Goal: Information Seeking & Learning: Learn about a topic

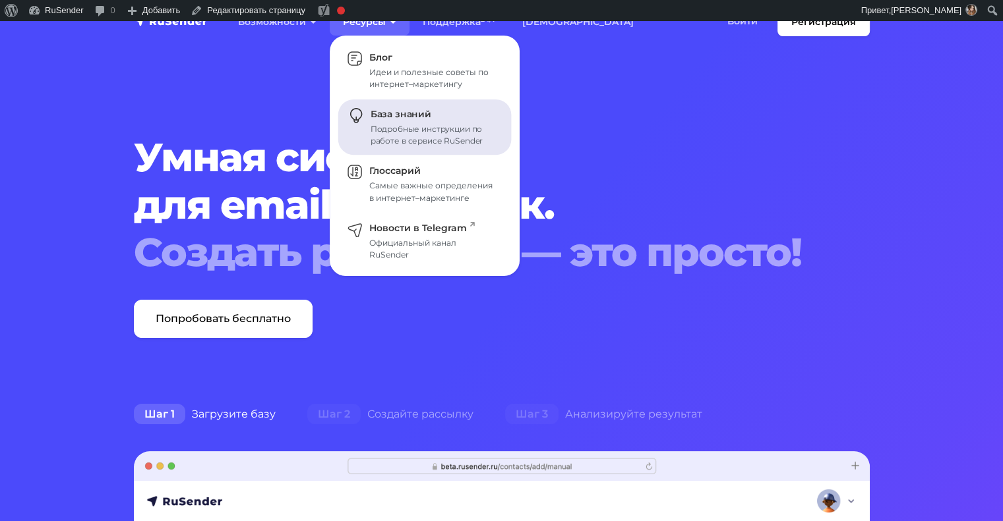
click at [394, 125] on div "Подробные инструкции по работе в сервисе RuSender" at bounding box center [432, 135] width 125 height 24
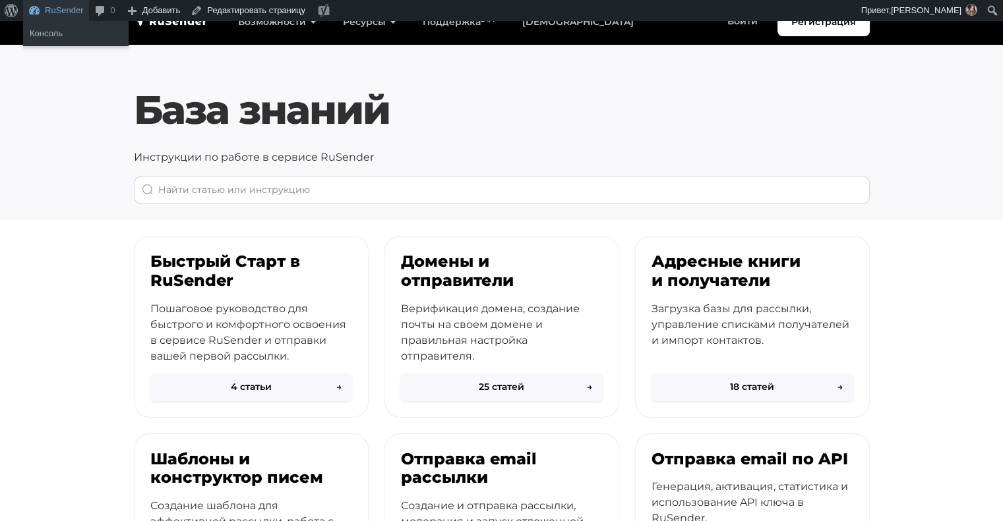
click at [51, 15] on link "RuSender" at bounding box center [56, 10] width 66 height 21
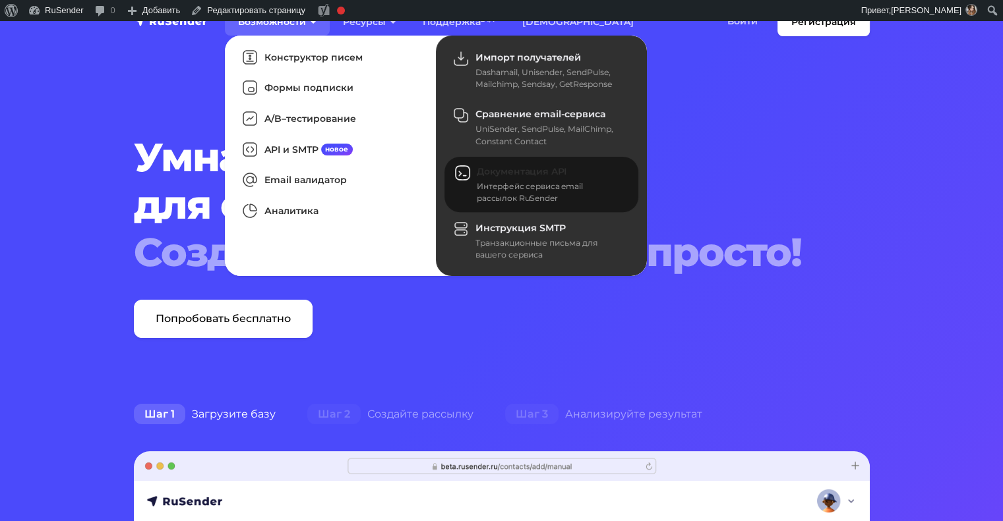
click at [512, 177] on link "Документация API Интерфейс сервиса email рассылок RuSender" at bounding box center [541, 185] width 194 height 56
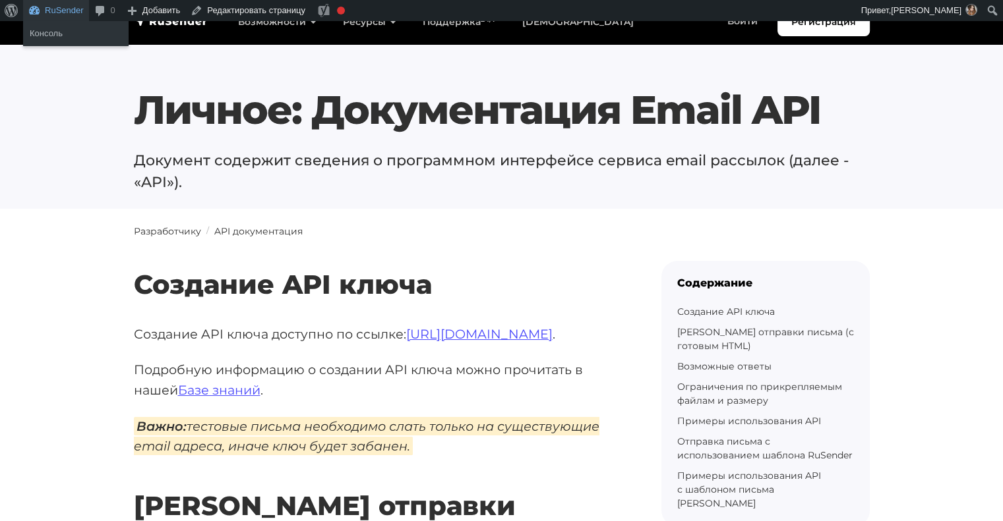
click at [51, 15] on link "RuSender" at bounding box center [56, 10] width 66 height 21
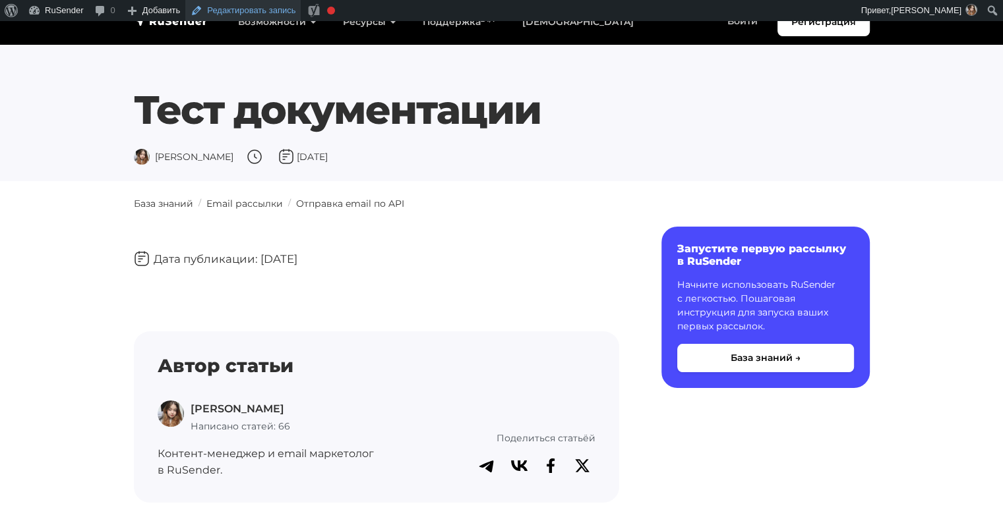
click at [231, 9] on link "Редактировать запись" at bounding box center [242, 10] width 115 height 21
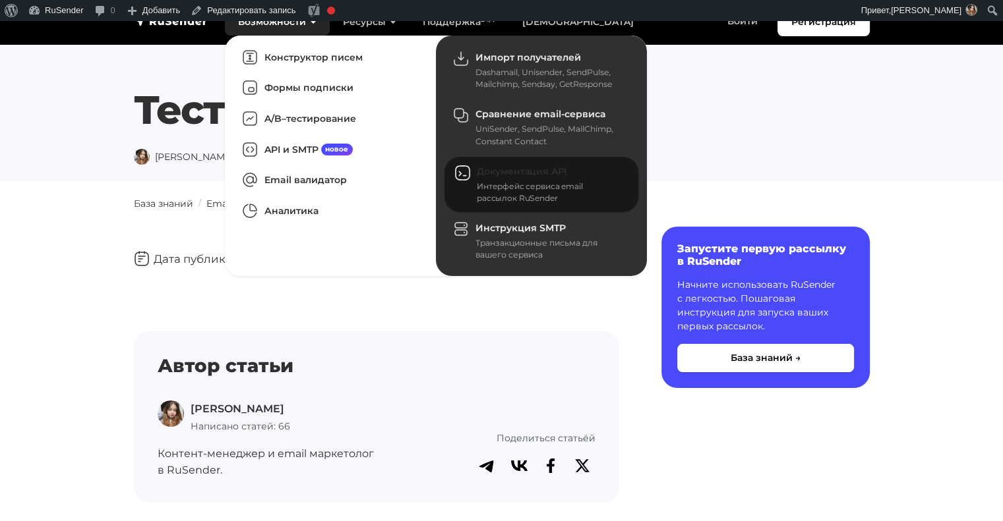
click at [554, 190] on div "Интерфейс сервиса email рассылок RuSender" at bounding box center [550, 193] width 146 height 24
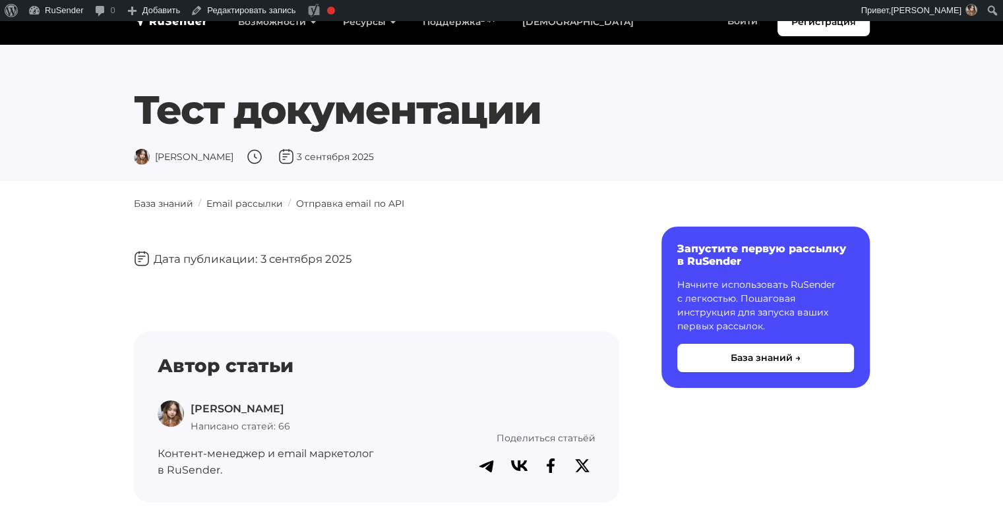
click at [192, 30] on div "Регистрация Возможности Конструктор писем [PERSON_NAME] подписки A/B–тестирован…" at bounding box center [501, 22] width 751 height 28
click at [189, 24] on img "navbar" at bounding box center [171, 21] width 74 height 13
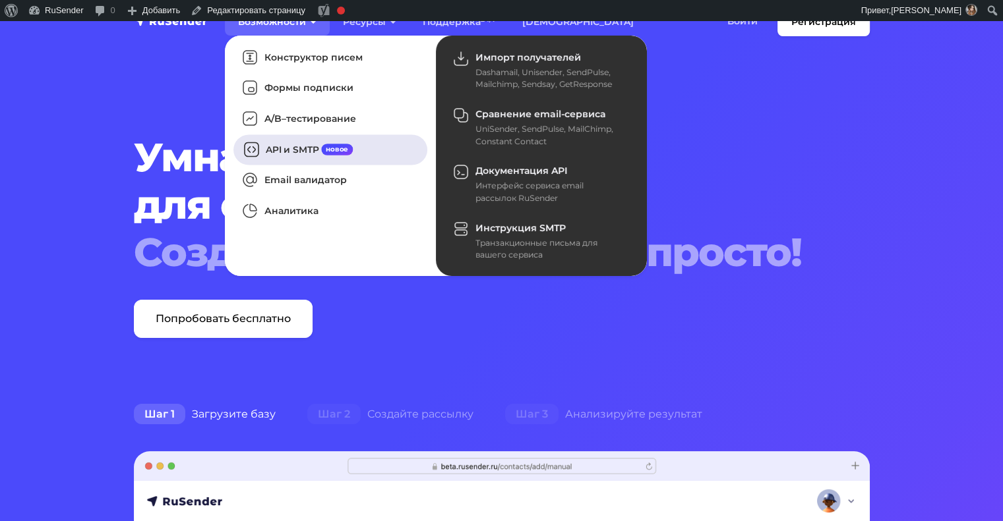
click at [326, 142] on link "API и SMTP новое" at bounding box center [330, 149] width 194 height 30
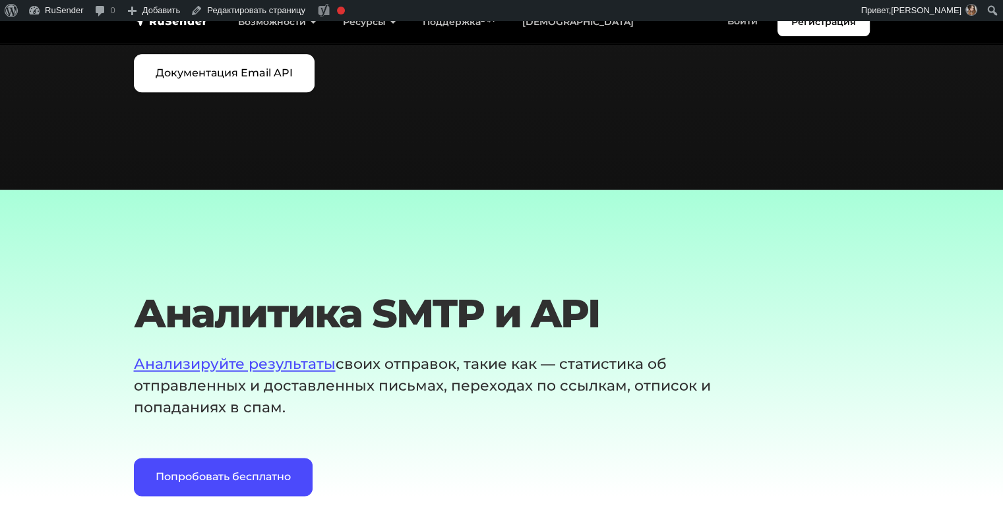
scroll to position [1774, 0]
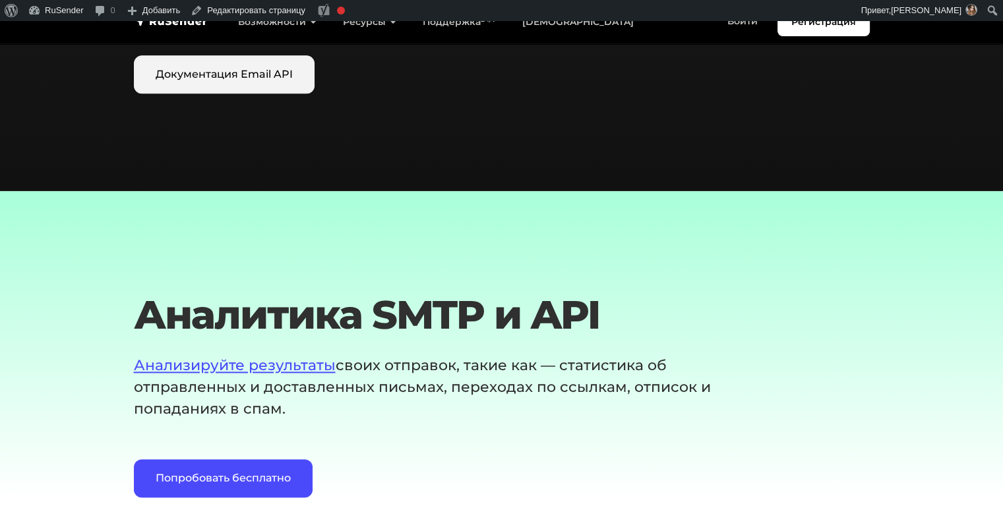
click at [254, 73] on link "Документация Email API" at bounding box center [224, 74] width 181 height 38
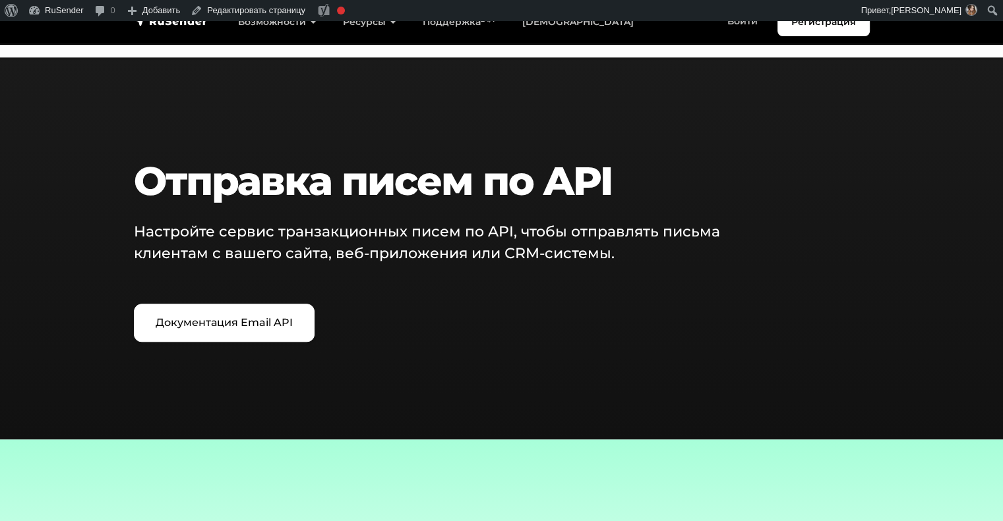
scroll to position [1528, 0]
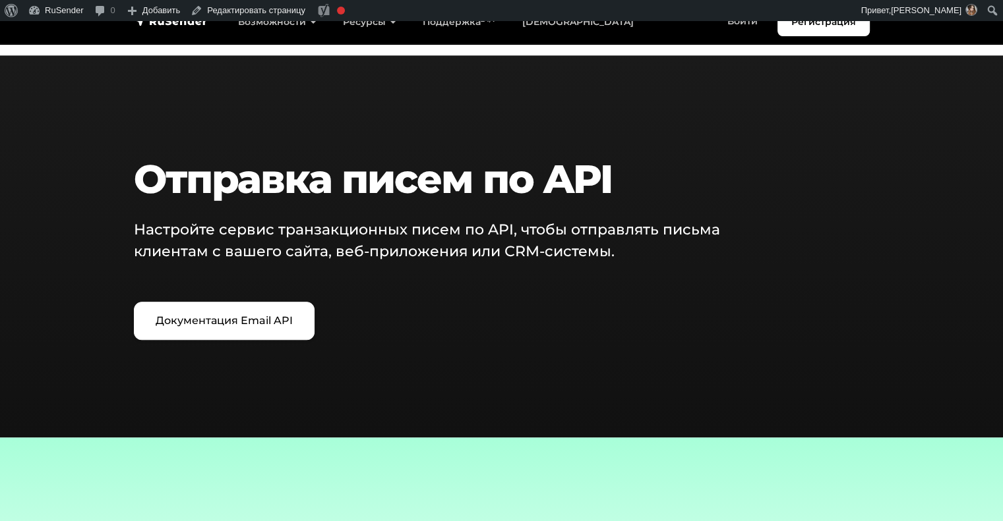
click at [338, 182] on h2 "Отправка писем по API" at bounding box center [470, 179] width 673 height 47
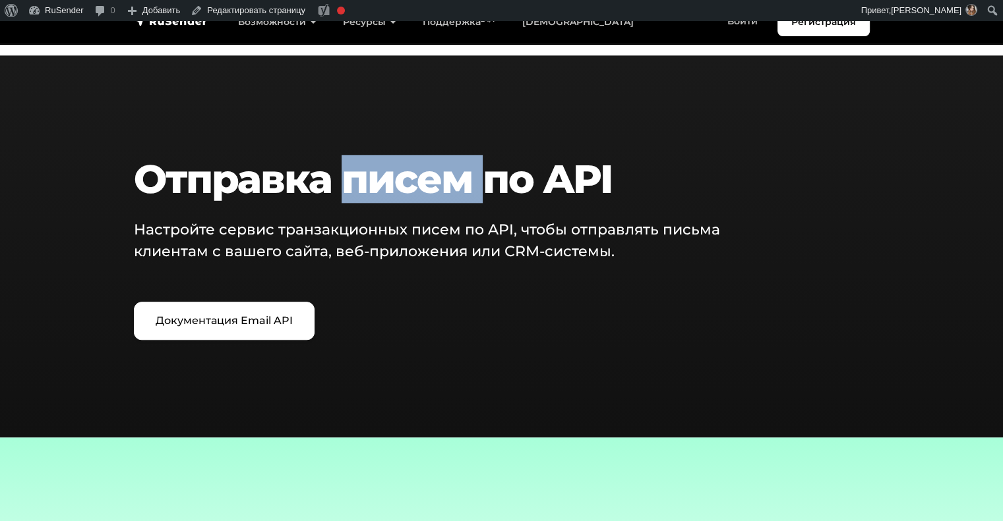
click at [338, 182] on h2 "Отправка писем по API" at bounding box center [470, 179] width 673 height 47
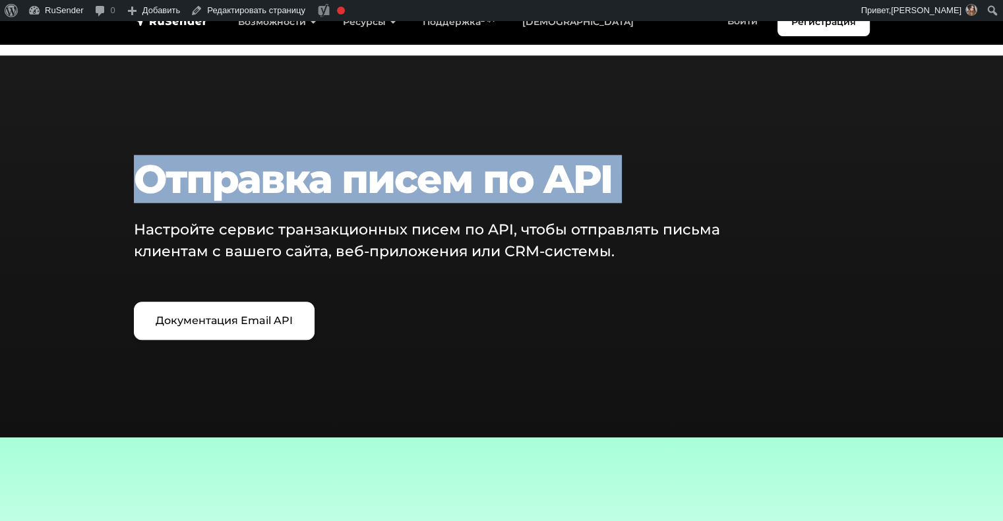
click at [338, 182] on h2 "Отправка писем по API" at bounding box center [470, 179] width 673 height 47
click at [338, 181] on h2 "Отправка писем по API" at bounding box center [470, 179] width 673 height 47
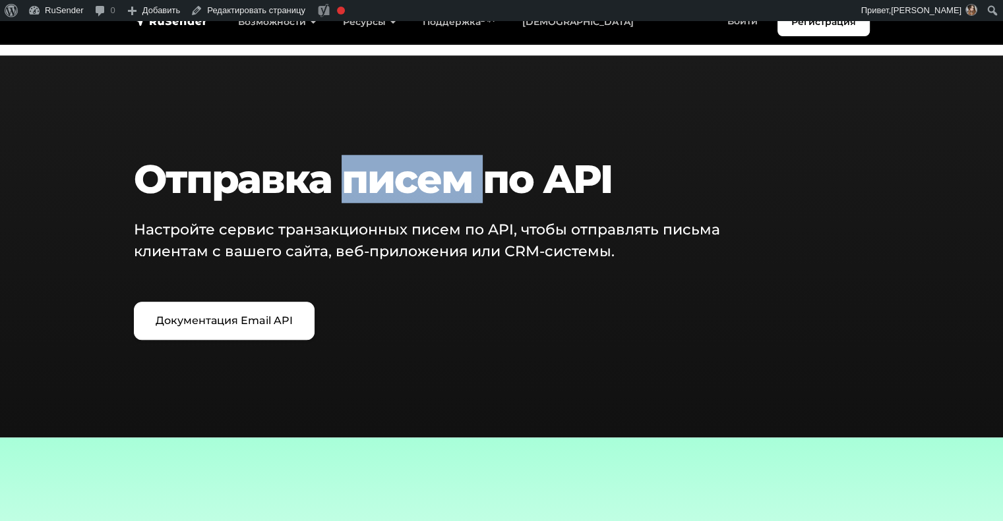
click at [338, 181] on h2 "Отправка писем по API" at bounding box center [470, 179] width 673 height 47
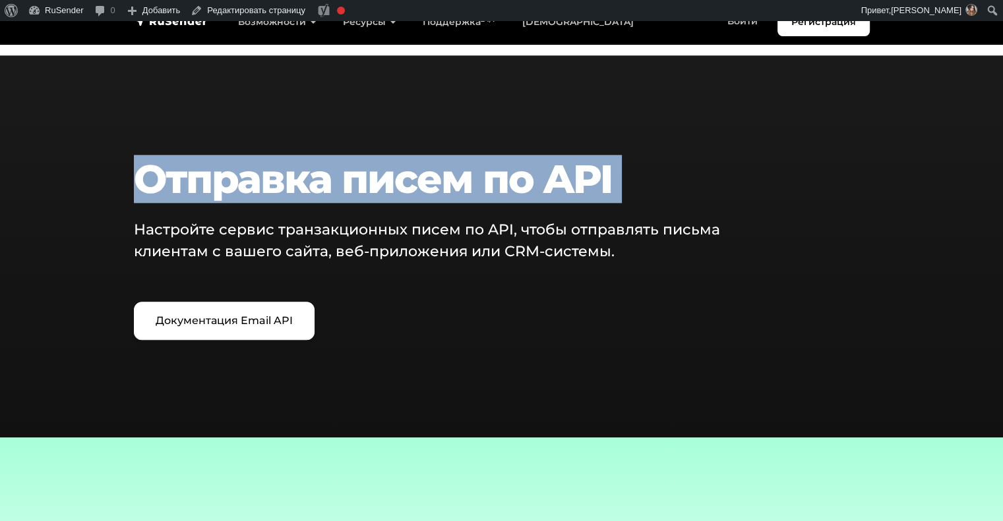
click at [338, 181] on h2 "Отправка писем по API" at bounding box center [470, 179] width 673 height 47
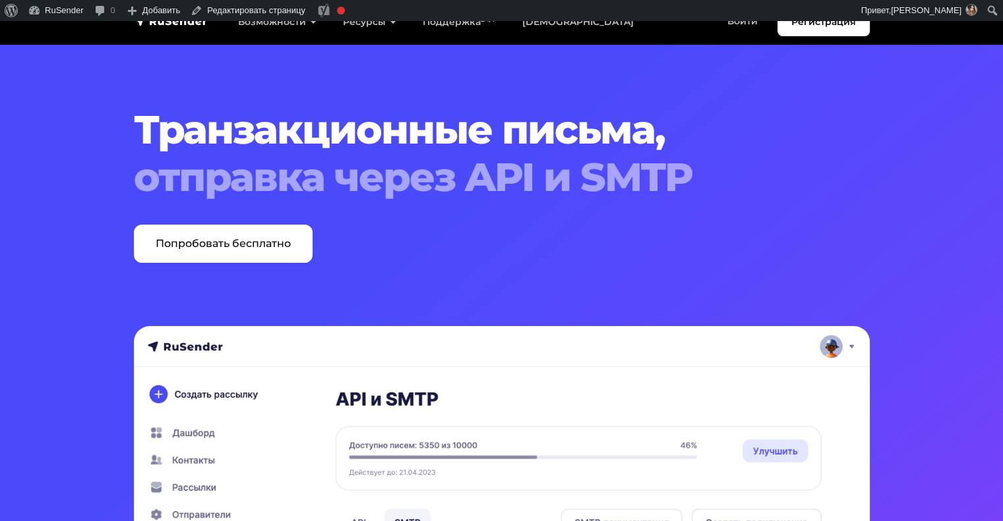
scroll to position [0, 0]
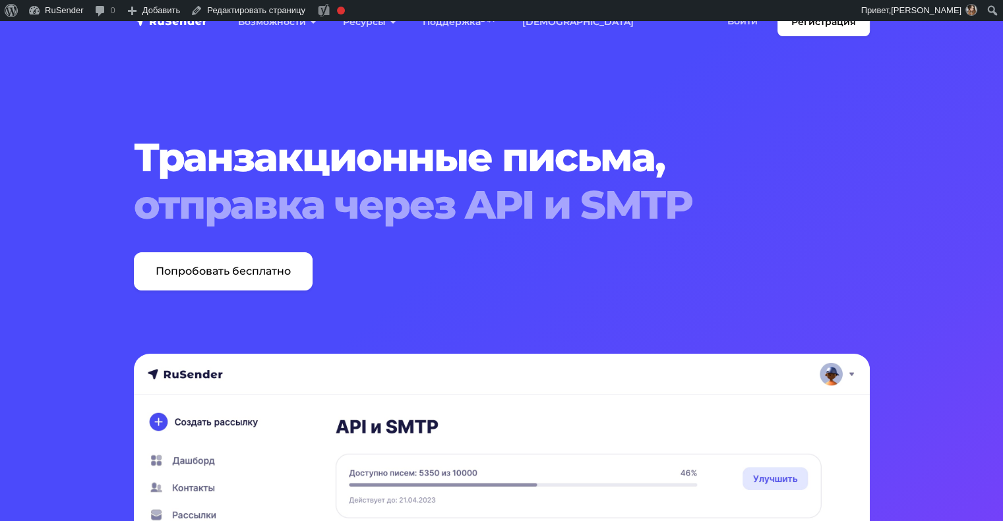
click at [322, 160] on h1 "Транзакционные письма, отправка через API и SMTP" at bounding box center [470, 181] width 673 height 95
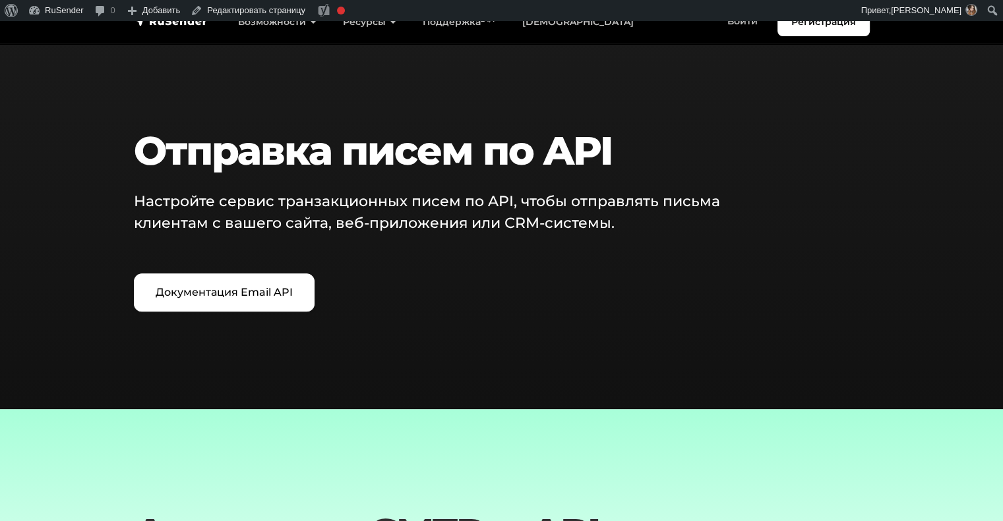
scroll to position [1571, 0]
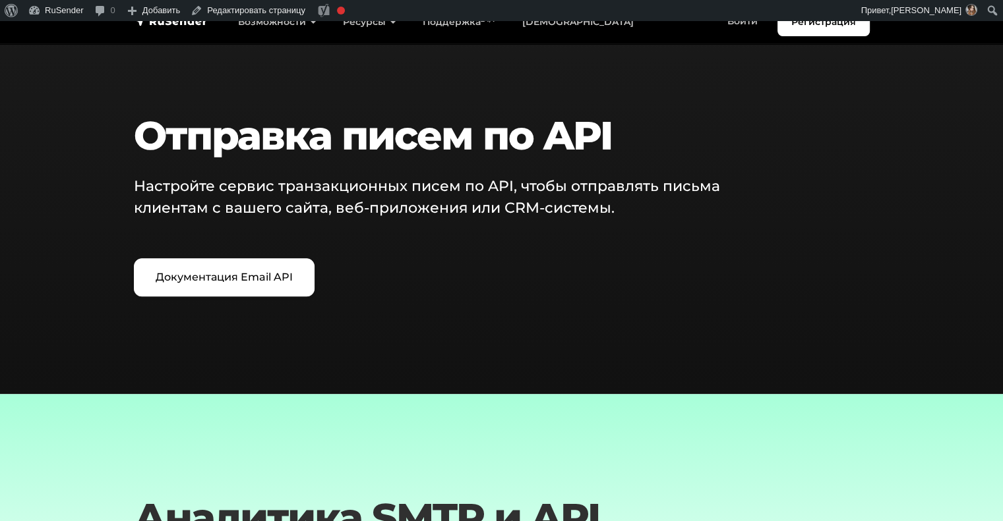
click at [312, 145] on h2 "Отправка писем по API" at bounding box center [470, 135] width 673 height 47
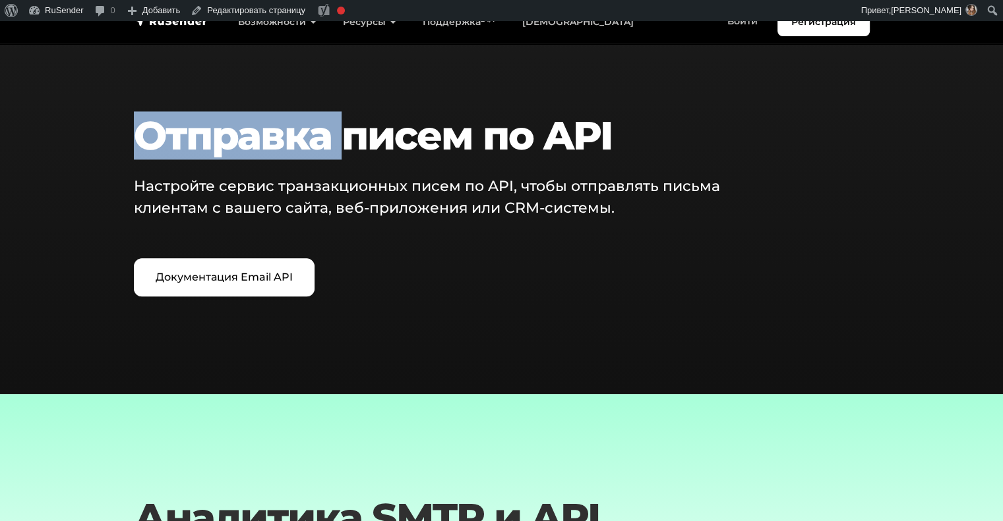
click at [312, 145] on h2 "Отправка писем по API" at bounding box center [470, 135] width 673 height 47
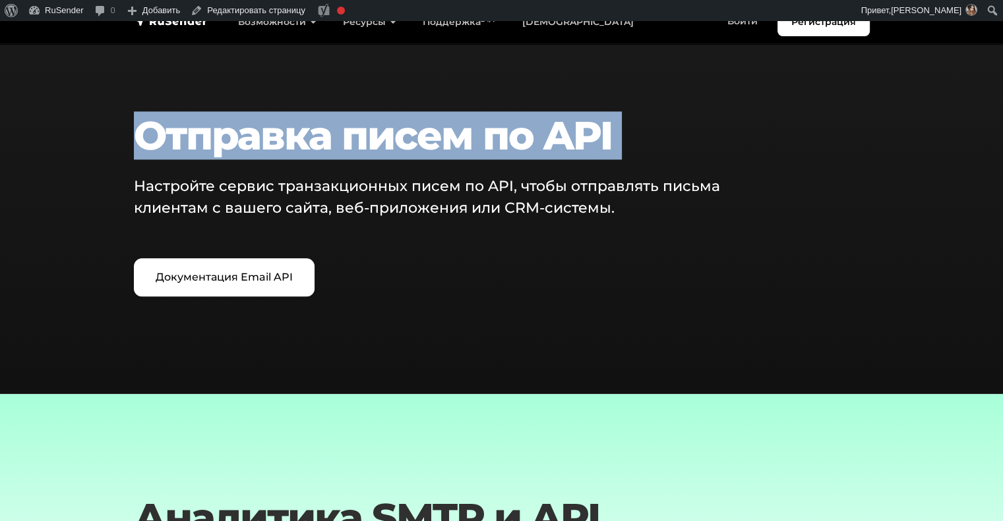
click at [312, 145] on h2 "Отправка писем по API" at bounding box center [470, 135] width 673 height 47
click at [59, 15] on link "RuSender" at bounding box center [56, 10] width 66 height 21
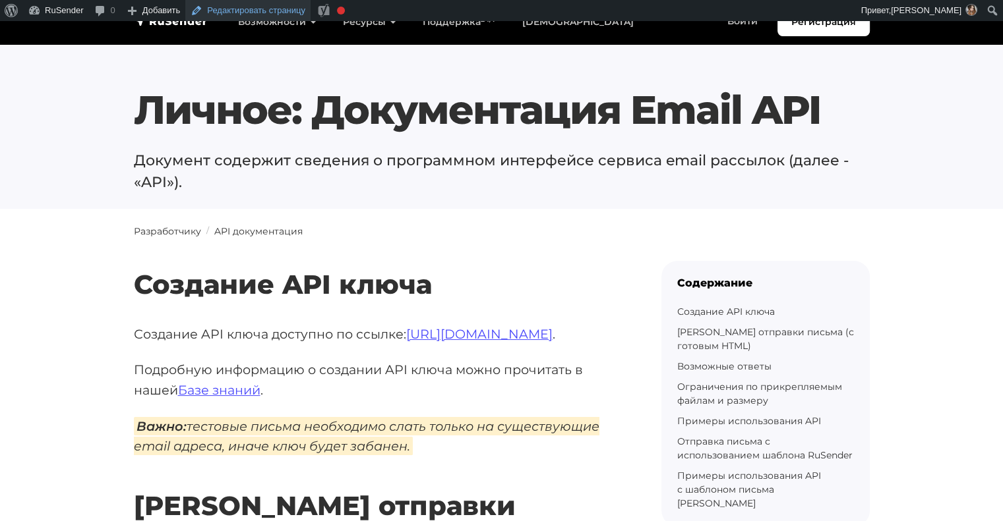
click at [223, 13] on link "Редактировать страницу" at bounding box center [247, 10] width 125 height 21
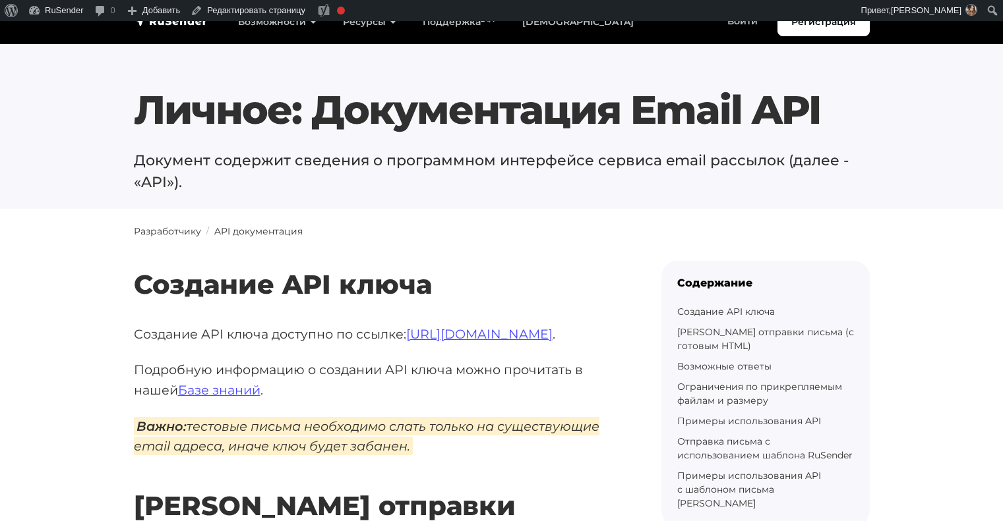
scroll to position [411, 0]
